Goal: Navigation & Orientation: Find specific page/section

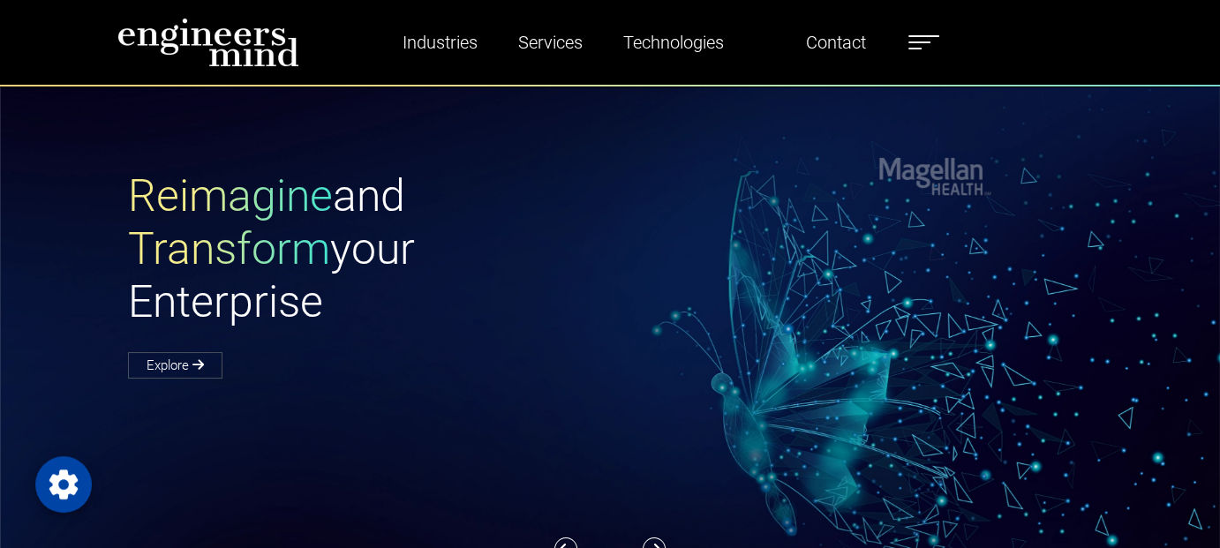
click at [923, 39] on label at bounding box center [923, 42] width 31 height 23
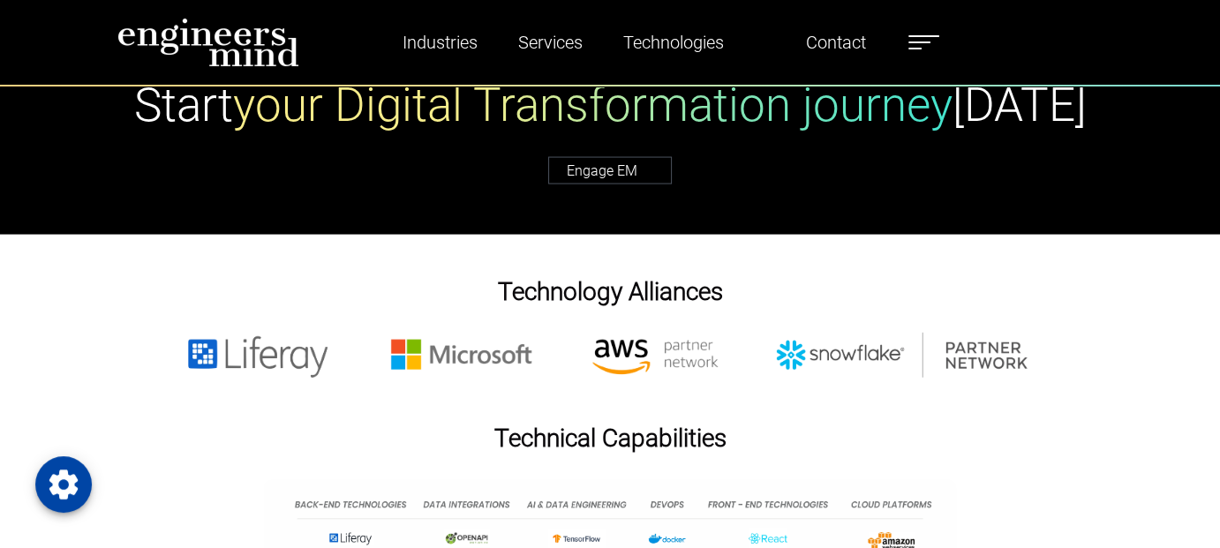
scroll to position [3531, 0]
